Goal: Task Accomplishment & Management: Use online tool/utility

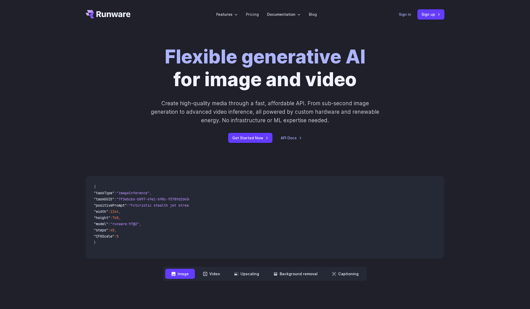
click at [409, 14] on link "Sign in" at bounding box center [405, 14] width 12 height 6
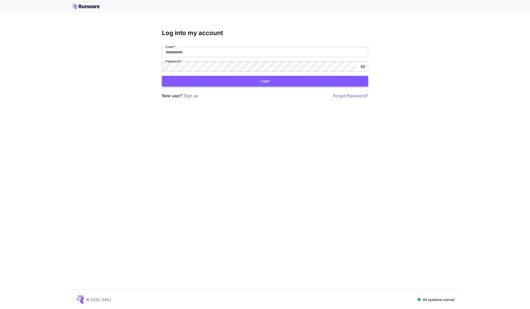
type input "**********"
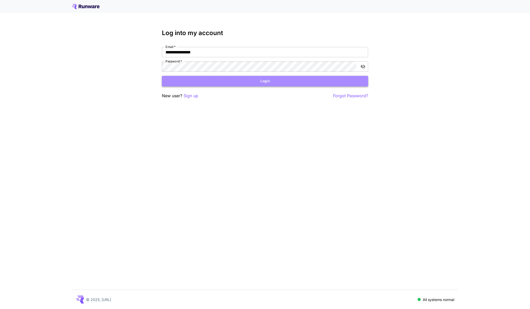
click at [243, 77] on button "Login" at bounding box center [265, 81] width 206 height 11
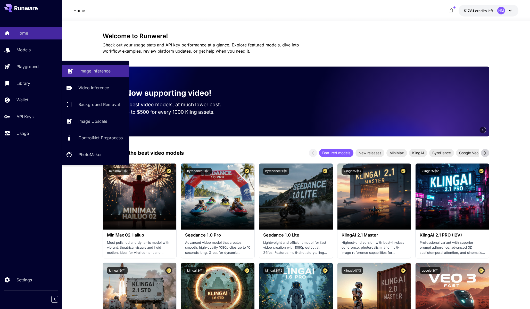
click at [71, 71] on icon at bounding box center [70, 70] width 5 height 5
